Goal: Obtain resource: Download file/media

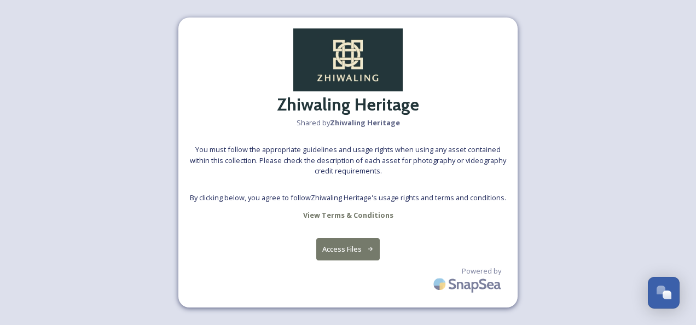
click at [351, 247] on button "Access Files" at bounding box center [348, 249] width 64 height 22
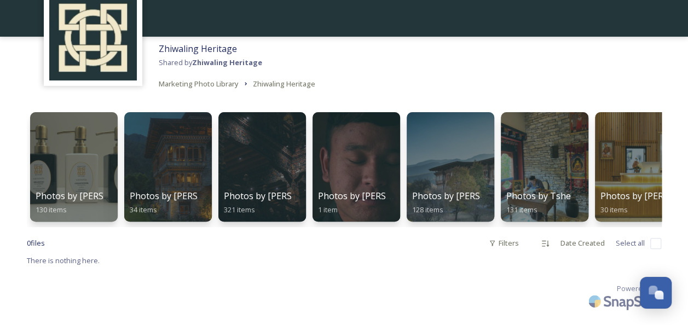
scroll to position [70, 0]
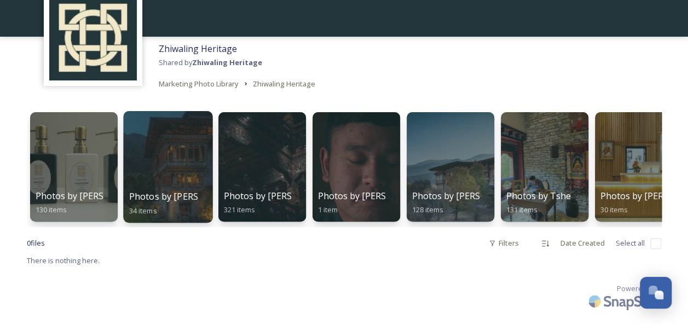
click at [180, 148] on div at bounding box center [167, 167] width 89 height 112
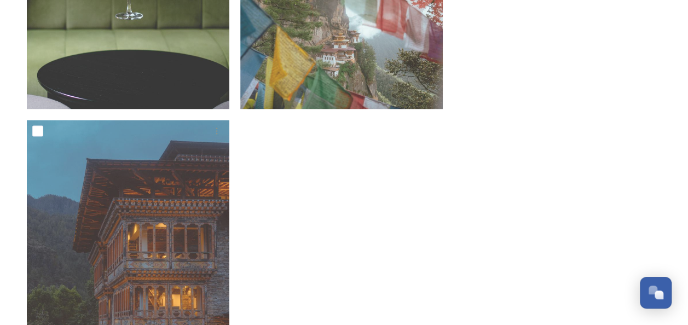
scroll to position [3212, 0]
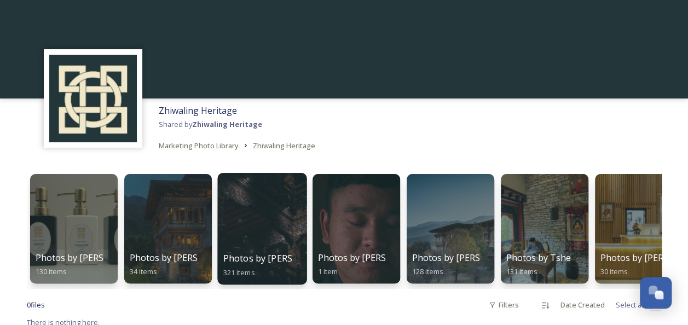
click at [246, 212] on div at bounding box center [261, 229] width 89 height 112
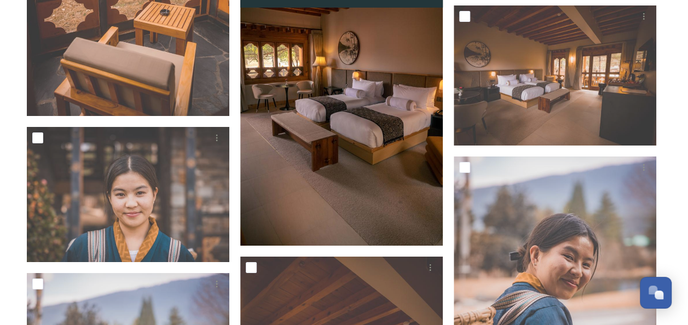
scroll to position [3944, 0]
